Goal: Task Accomplishment & Management: Manage account settings

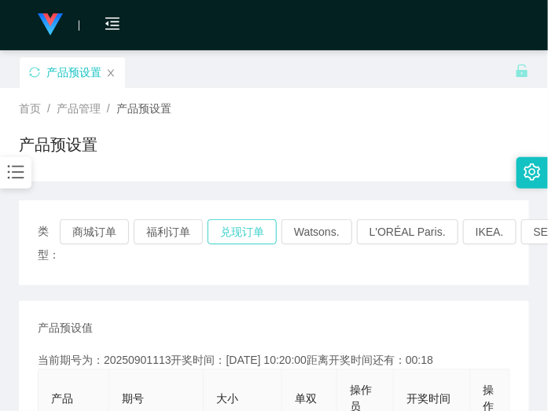
click at [244, 229] on button "兑现订单" at bounding box center [241, 231] width 69 height 25
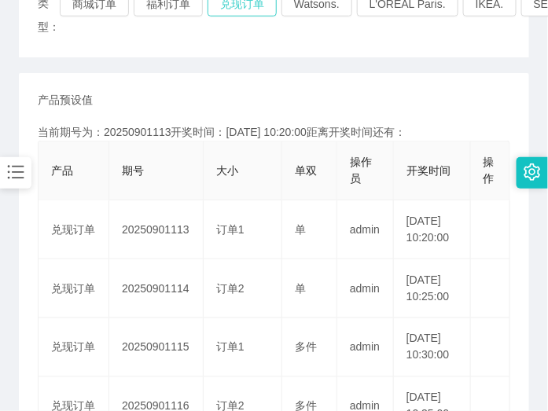
scroll to position [295, 0]
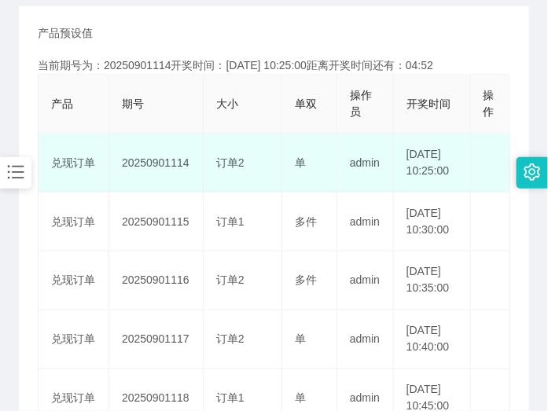
click at [171, 171] on td "20250901114" at bounding box center [156, 163] width 94 height 59
copy td "20250901114"
click at [165, 174] on td "20250901114" at bounding box center [156, 163] width 94 height 59
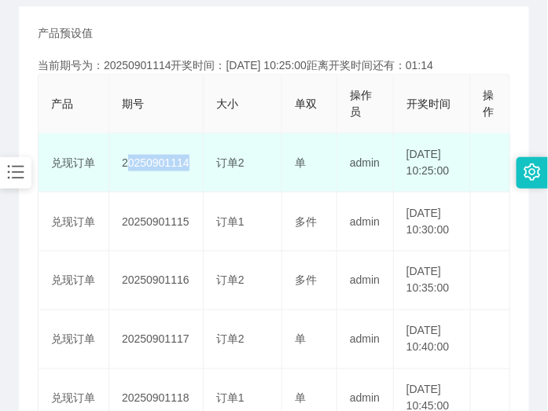
click at [165, 174] on td "20250901114" at bounding box center [156, 163] width 94 height 59
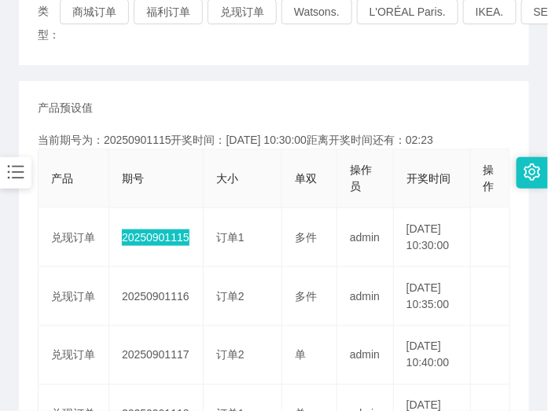
scroll to position [98, 0]
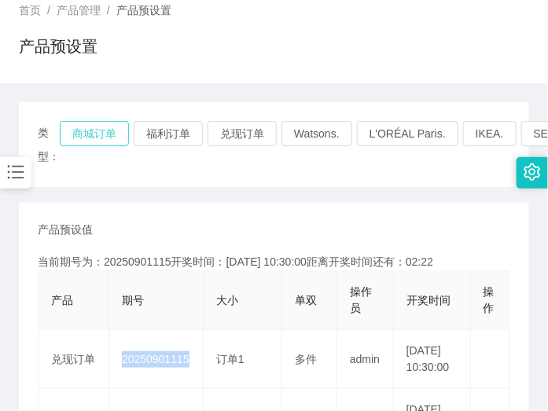
click at [103, 126] on button "商城订单" at bounding box center [94, 133] width 69 height 25
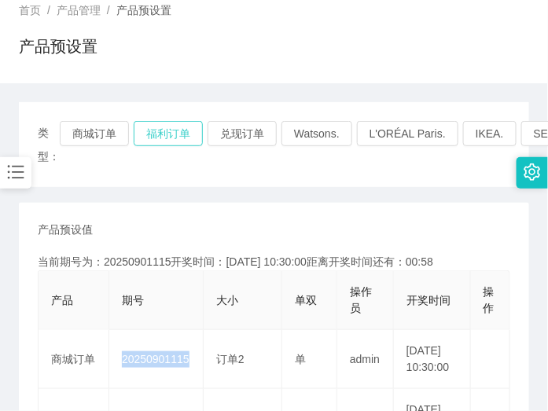
click at [189, 130] on button "福利订单" at bounding box center [168, 133] width 69 height 25
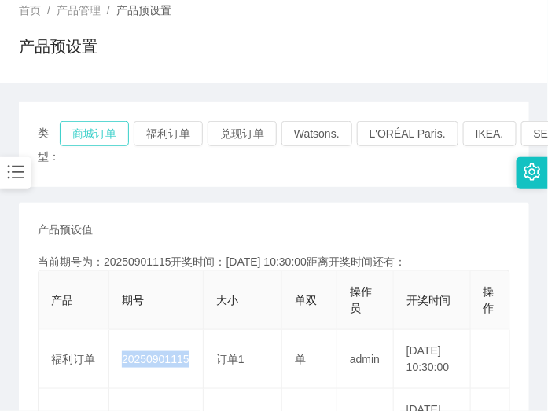
click at [86, 134] on button "商城订单" at bounding box center [94, 133] width 69 height 25
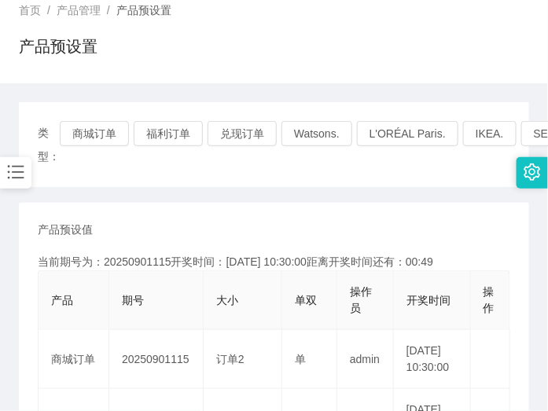
click at [316, 186] on div "类型： 商城订单 福利订单 兑现订单 Watsons. L'ORÉAL Paris. IKEA. [GEOGRAPHIC_DATA]. COURTS." at bounding box center [274, 144] width 510 height 85
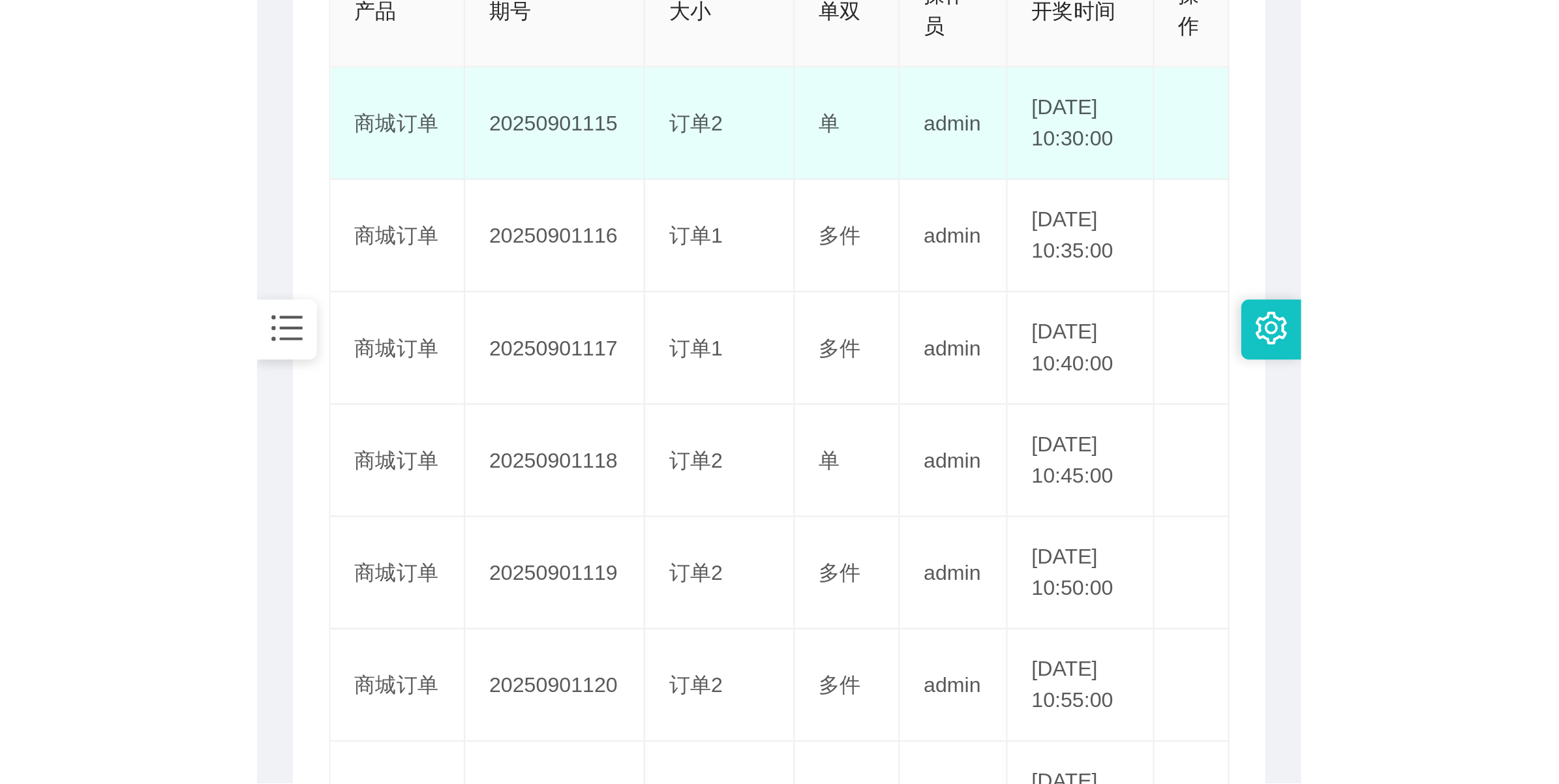
scroll to position [245, 0]
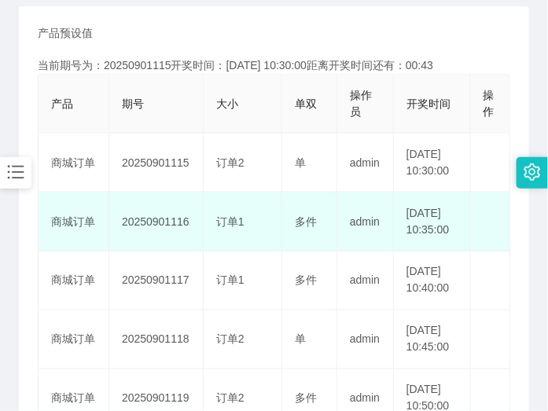
click at [160, 246] on td "20250901116" at bounding box center [156, 222] width 94 height 59
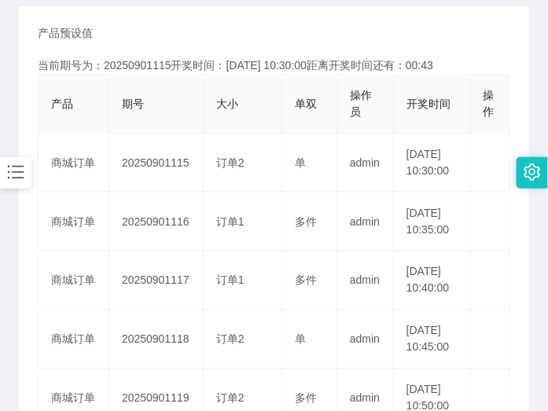
copy td "20250901116"
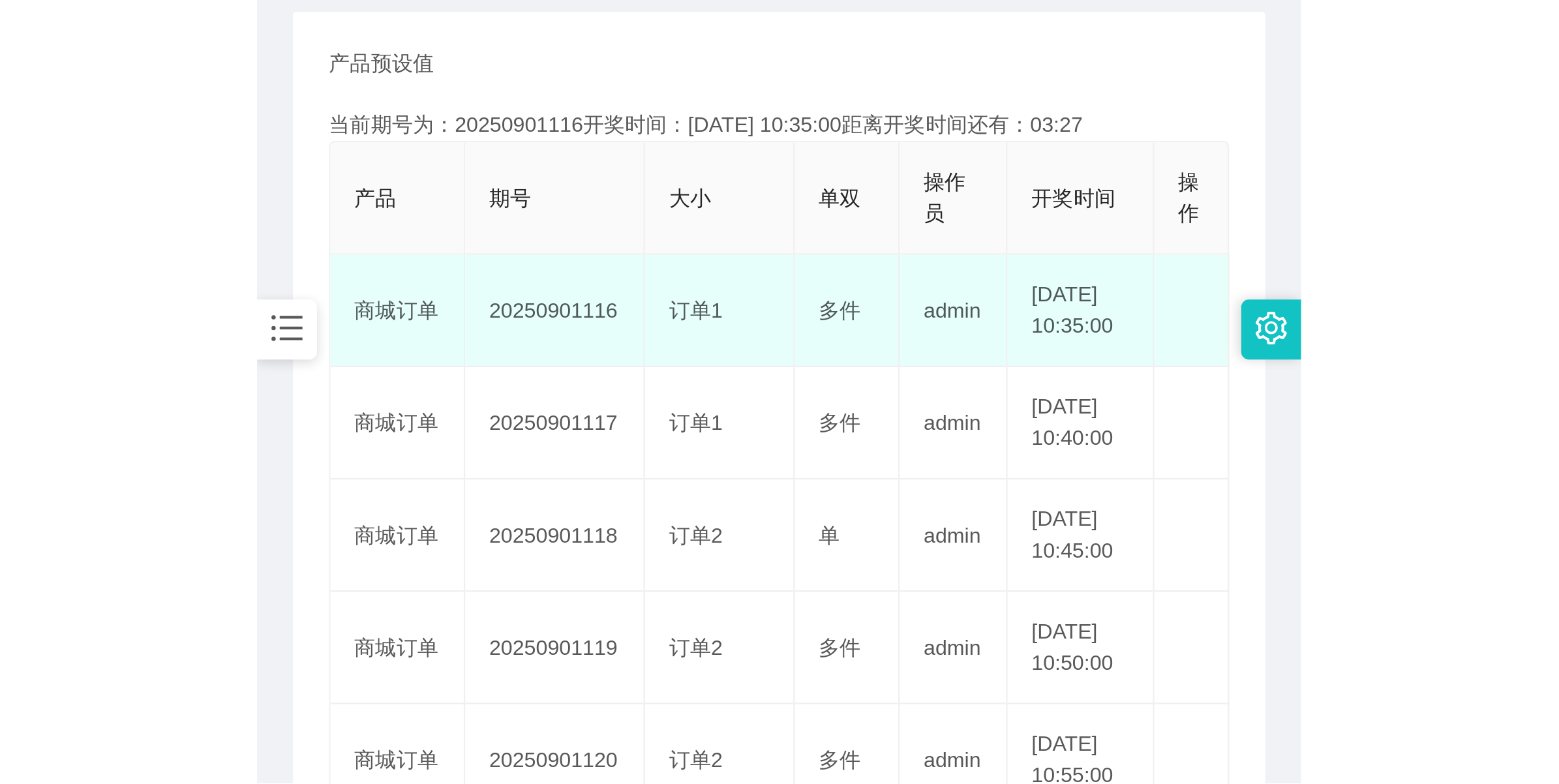
scroll to position [11, 0]
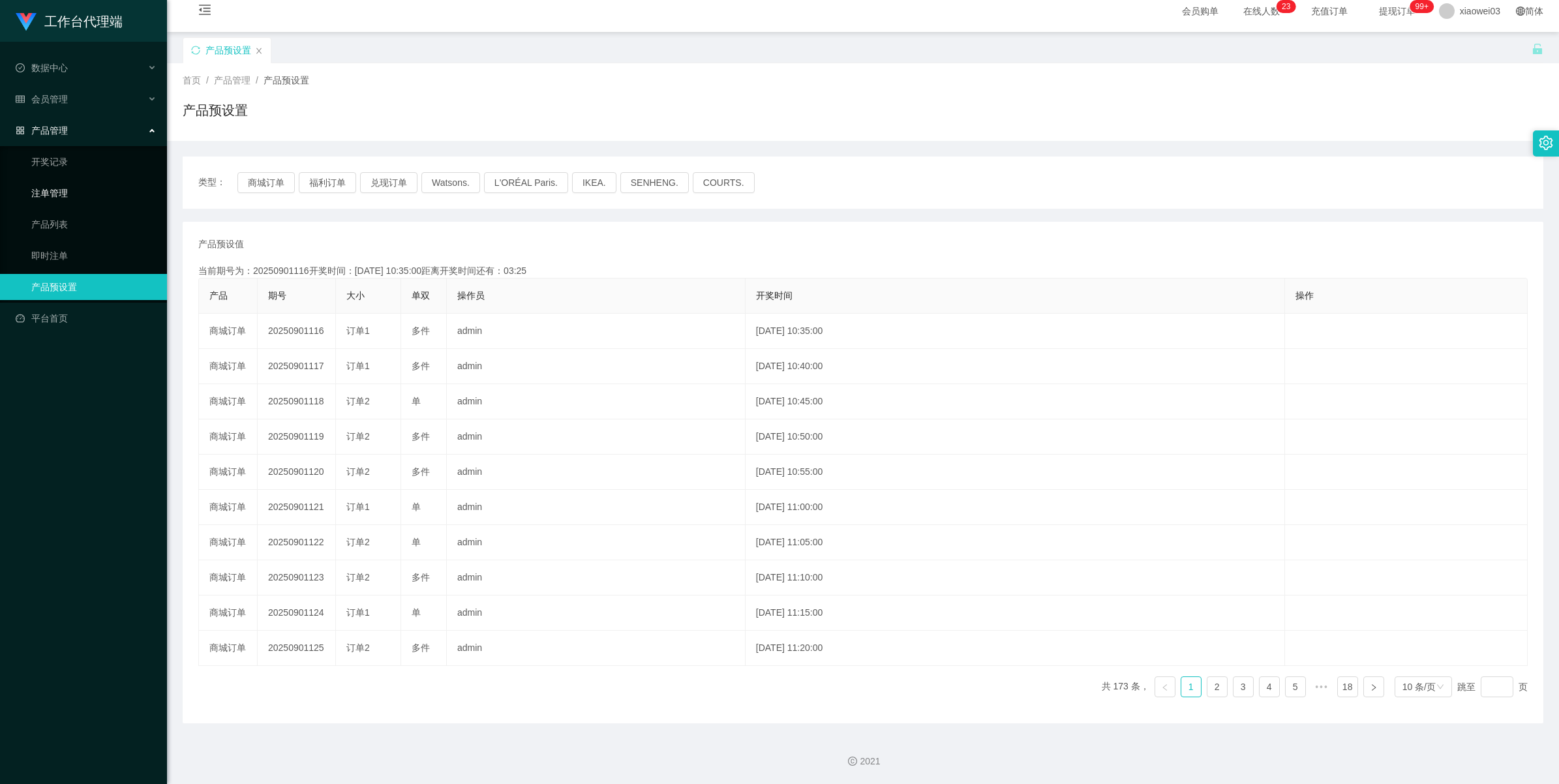
click at [69, 190] on link "注单管理" at bounding box center [94, 192] width 125 height 26
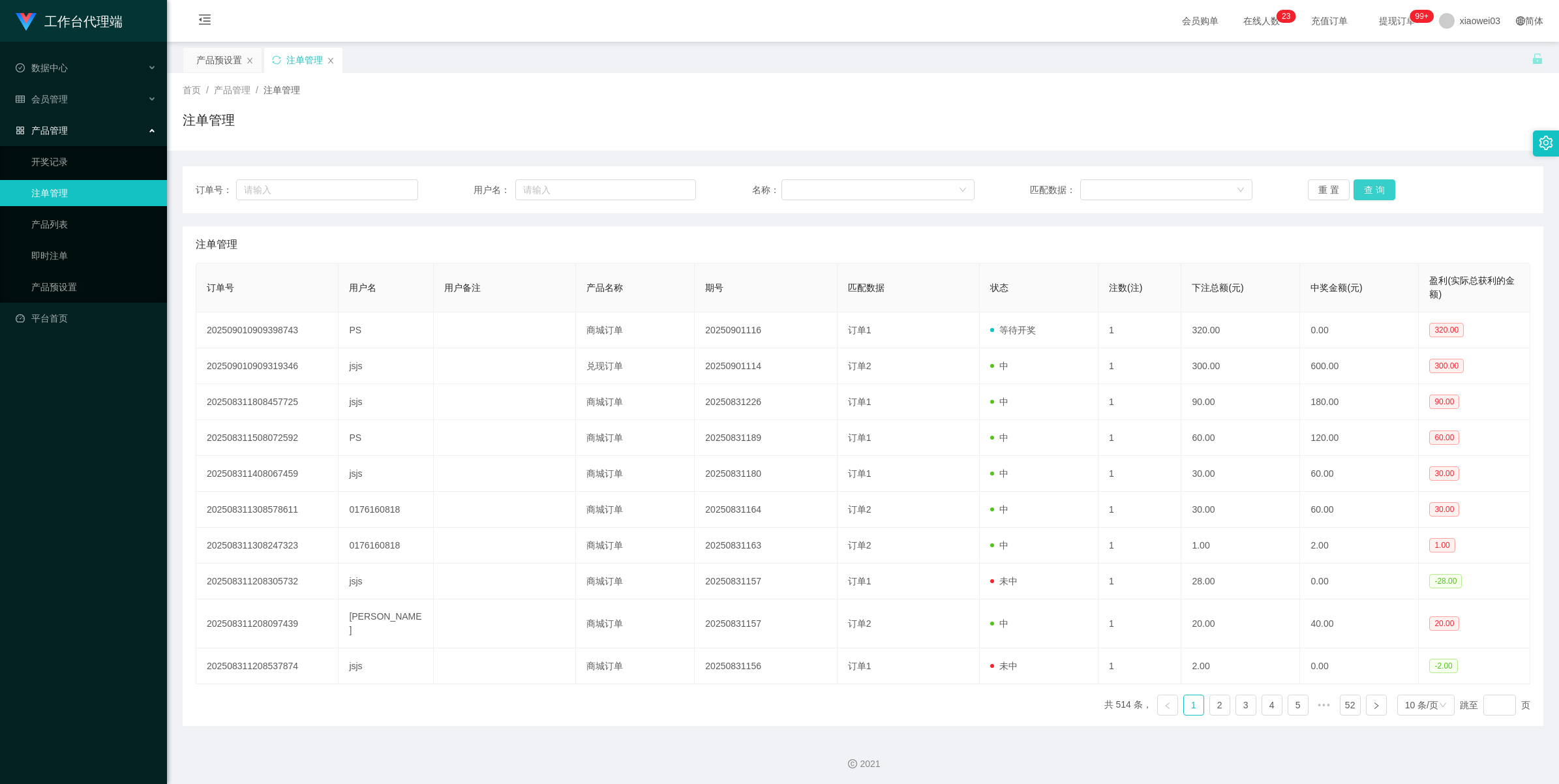
click at [454, 186] on button "查 询" at bounding box center [1375, 189] width 42 height 21
